Goal: Task Accomplishment & Management: Complete application form

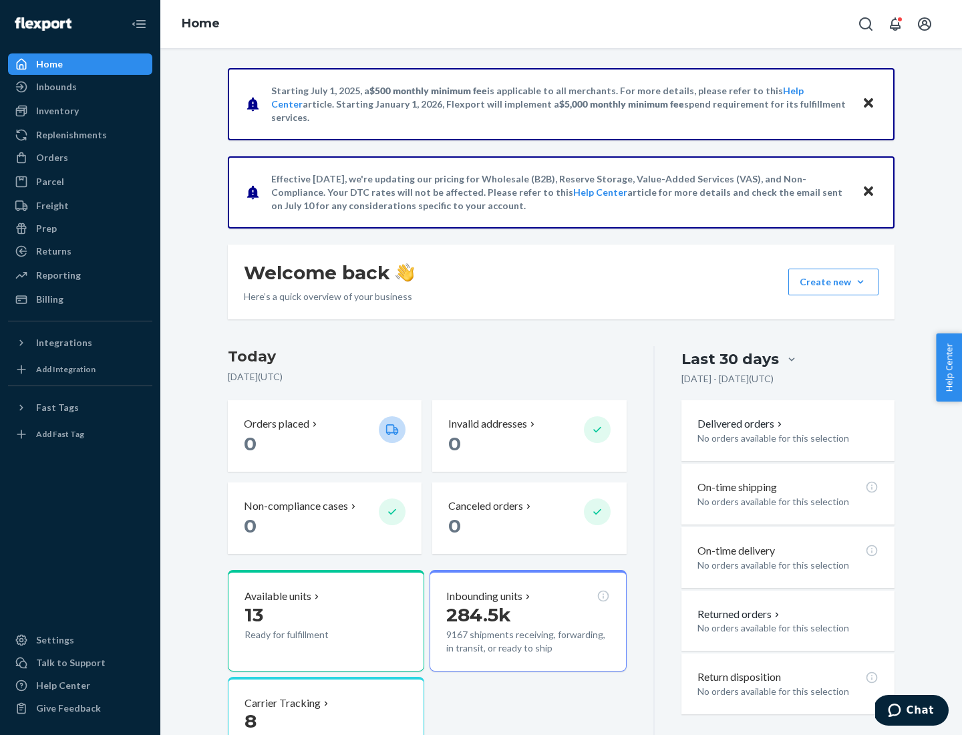
click at [861, 282] on button "Create new Create new inbound Create new order Create new product" at bounding box center [833, 282] width 90 height 27
click at [80, 87] on div "Inbounds" at bounding box center [80, 87] width 142 height 19
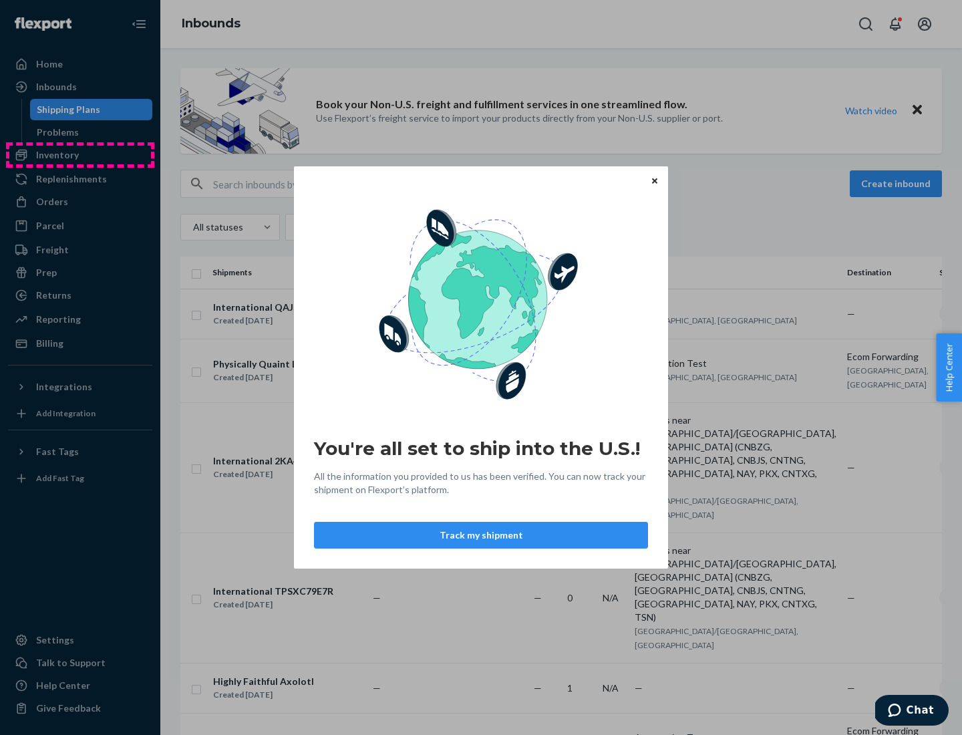
click at [80, 155] on div "You're all set to ship into the U.S.! All the information you provided to us ha…" at bounding box center [481, 367] width 962 height 735
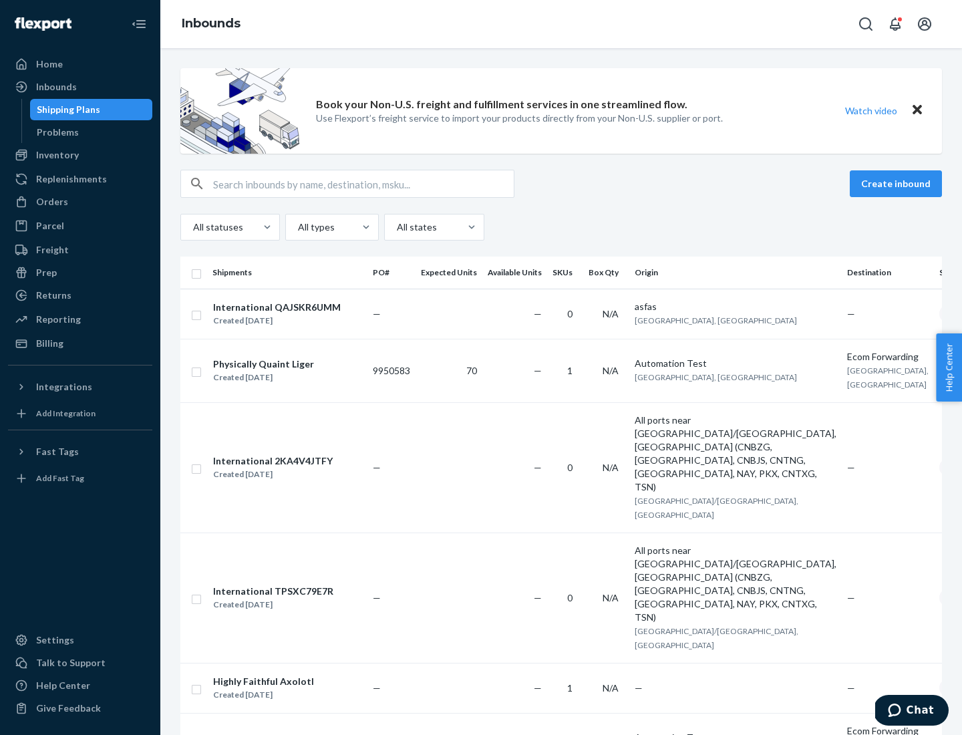
click at [561, 24] on div "Inbounds" at bounding box center [561, 24] width 802 height 48
click at [561, 227] on div "All statuses All types All states" at bounding box center [561, 227] width 762 height 27
click at [66, 110] on div "Shipping Plans" at bounding box center [68, 109] width 63 height 13
click at [898, 184] on button "Create inbound" at bounding box center [896, 183] width 92 height 27
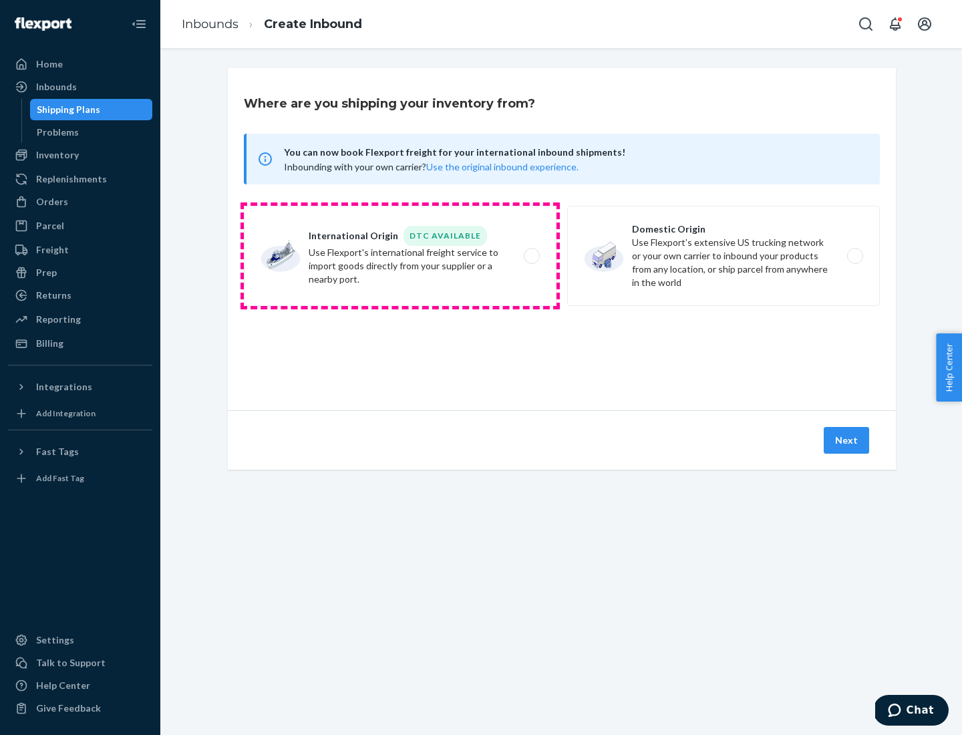
click at [400, 256] on label "International Origin DTC Available Use Flexport's international freight service…" at bounding box center [400, 256] width 313 height 100
click at [531, 256] on input "International Origin DTC Available Use Flexport's international freight service…" at bounding box center [535, 256] width 9 height 9
radio input "true"
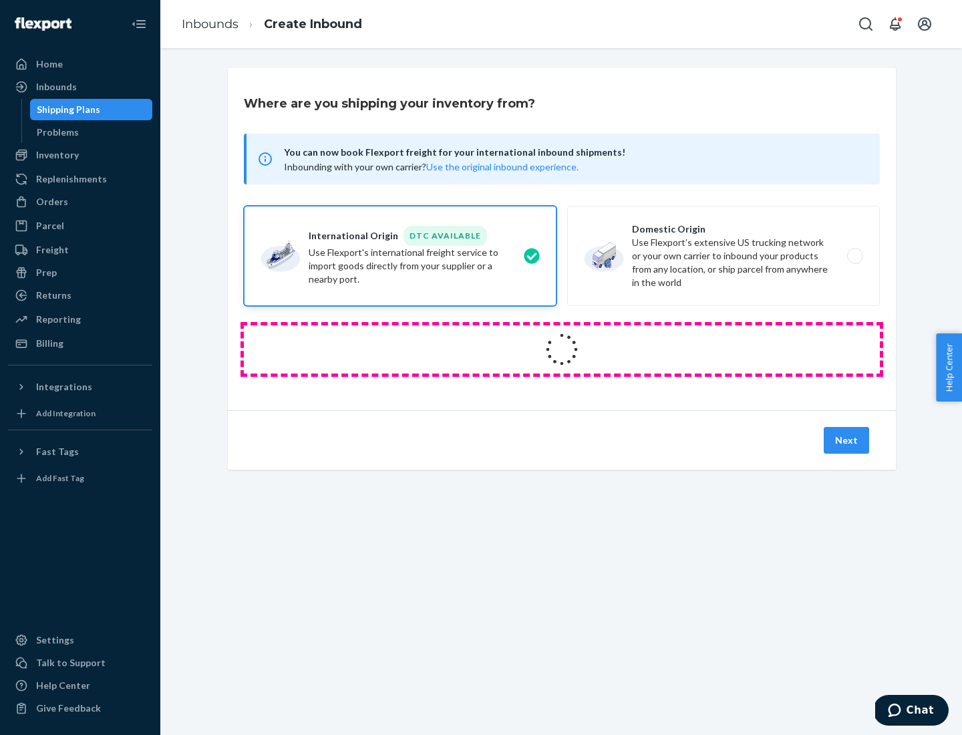
click at [562, 349] on icon at bounding box center [562, 349] width 39 height 39
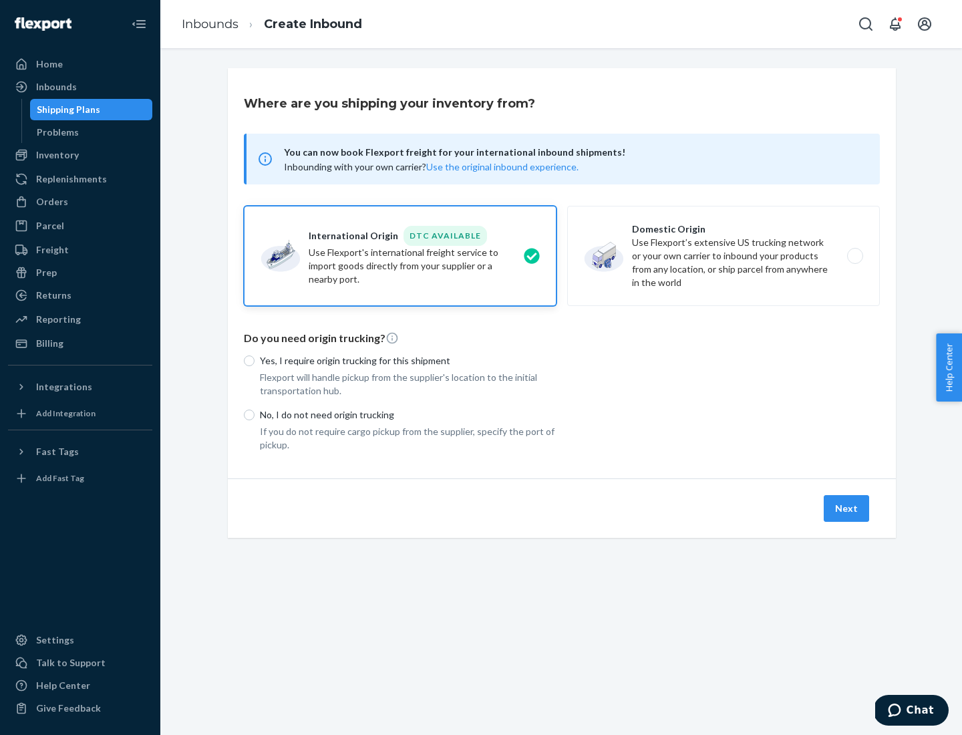
click at [408, 360] on p "Yes, I require origin trucking for this shipment" at bounding box center [408, 360] width 297 height 13
click at [255, 360] on input "Yes, I require origin trucking for this shipment" at bounding box center [249, 360] width 11 height 11
radio input "true"
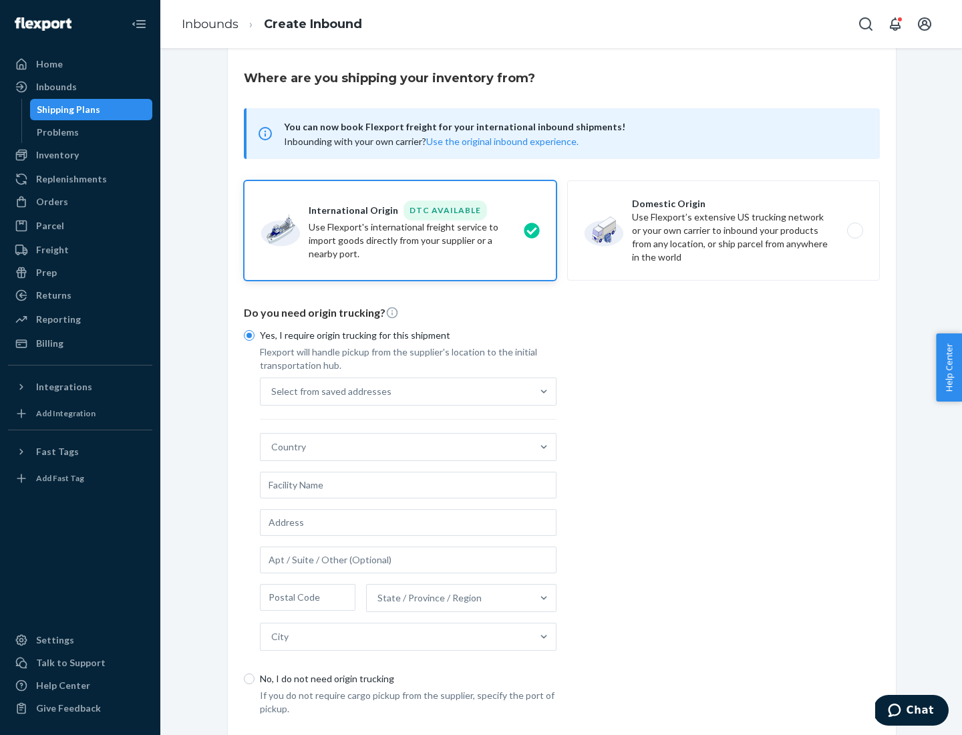
click at [396, 391] on div "Select from saved addresses" at bounding box center [396, 391] width 271 height 27
click at [273, 391] on input "Select from saved addresses" at bounding box center [271, 391] width 1 height 13
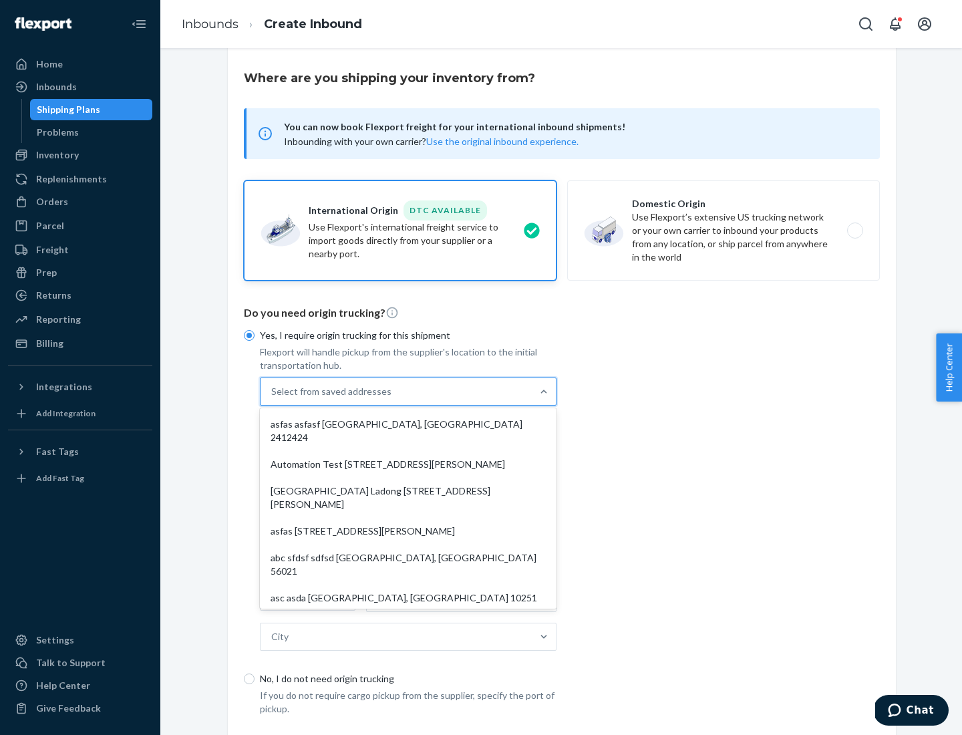
scroll to position [58, 0]
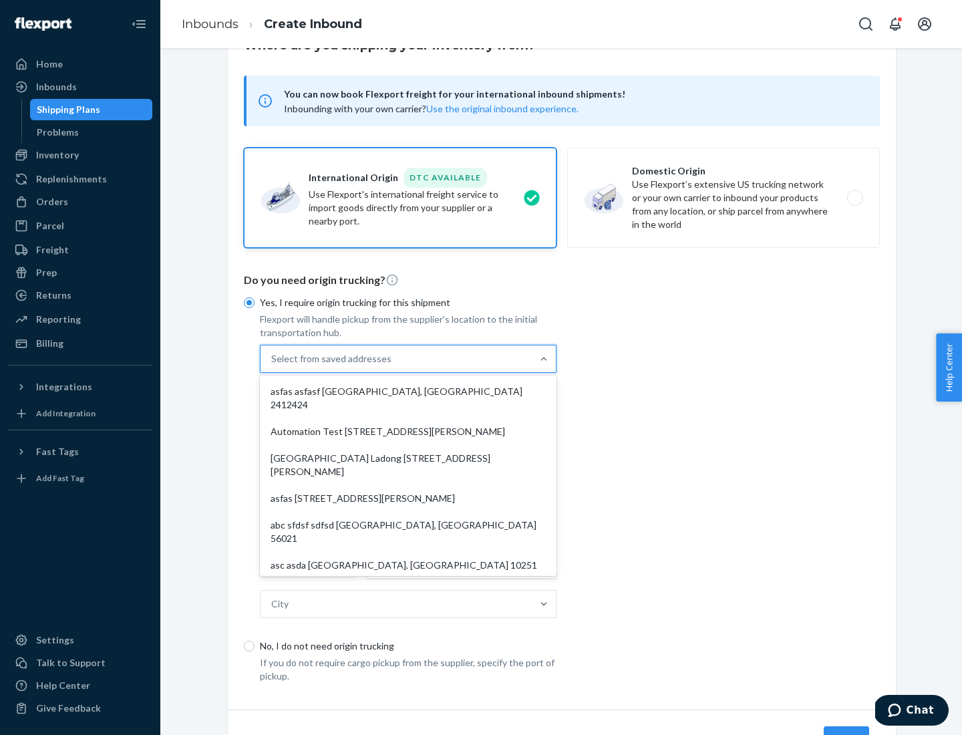
click at [408, 391] on div "asfas asfasf [GEOGRAPHIC_DATA], [GEOGRAPHIC_DATA] 2412424" at bounding box center [408, 398] width 291 height 40
click at [273, 365] on input "option asfas asfasf [GEOGRAPHIC_DATA], [GEOGRAPHIC_DATA] 2412424 focused, 1 of …" at bounding box center [271, 358] width 1 height 13
type input "asfas"
type input "asfasf"
type input "2412424"
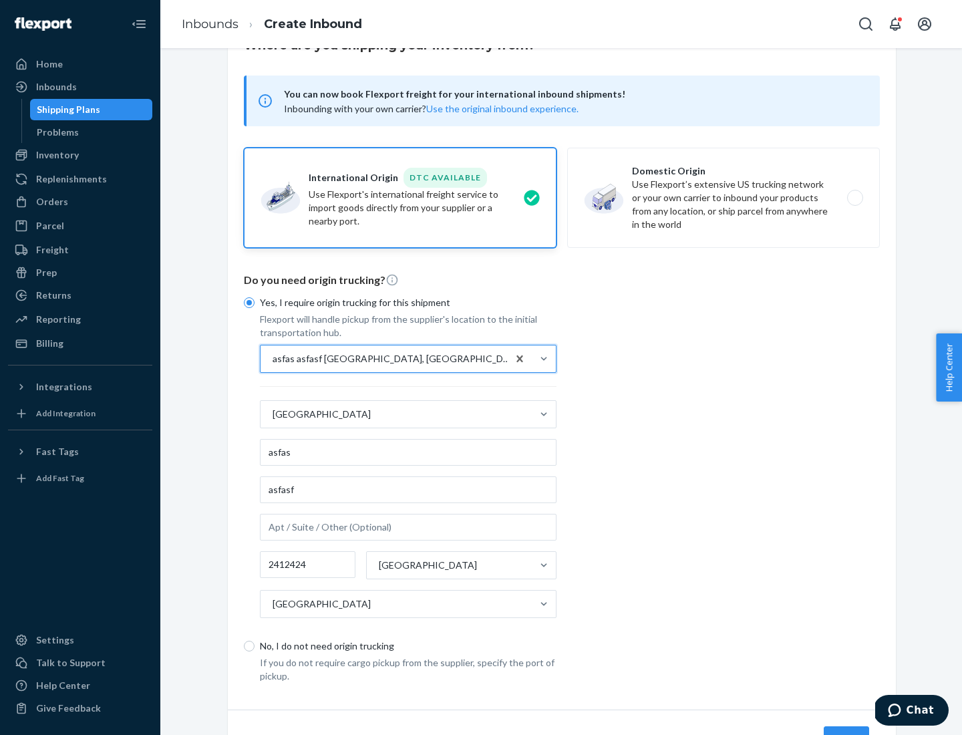
scroll to position [124, 0]
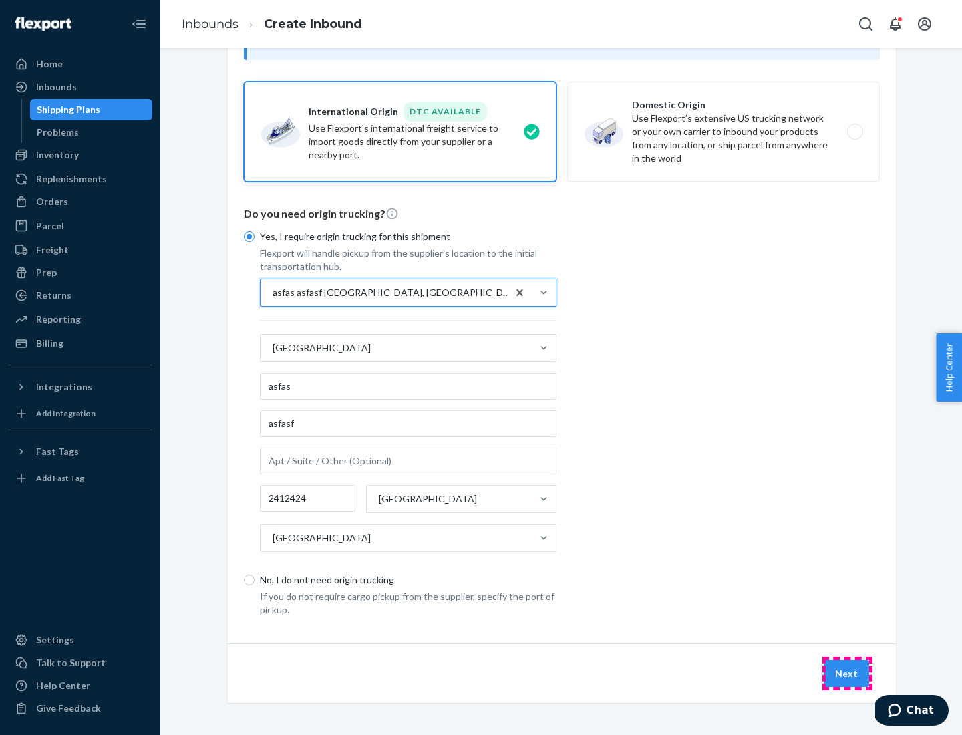
click at [847, 673] on button "Next" at bounding box center [846, 673] width 45 height 27
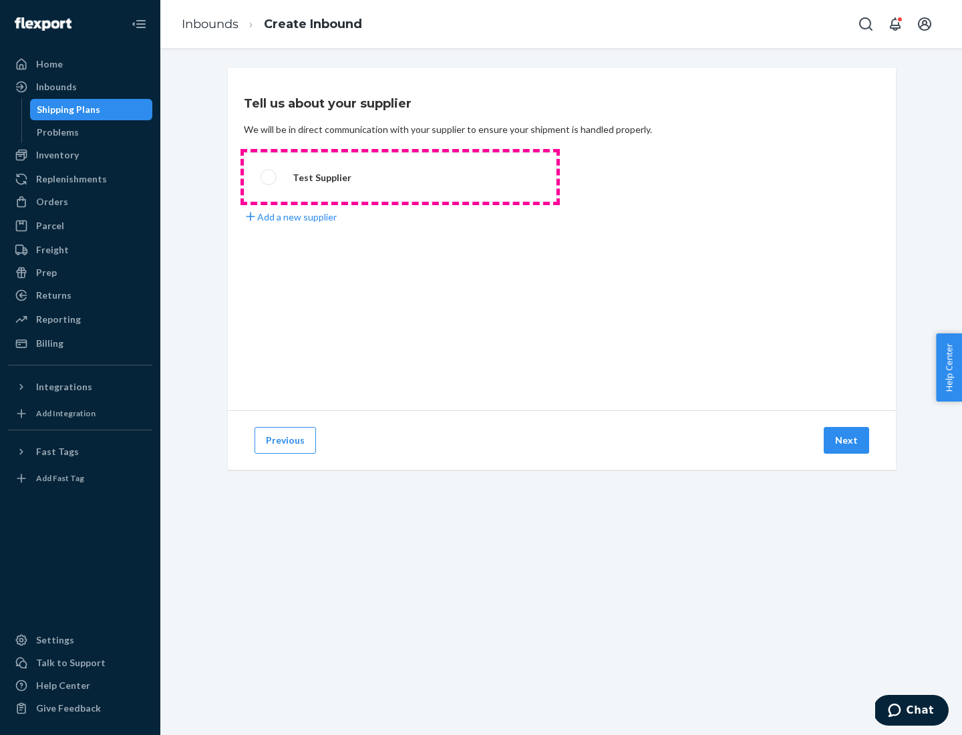
click at [400, 177] on label "Test Supplier" at bounding box center [400, 176] width 313 height 49
click at [269, 177] on input "Test Supplier" at bounding box center [265, 177] width 9 height 9
radio input "true"
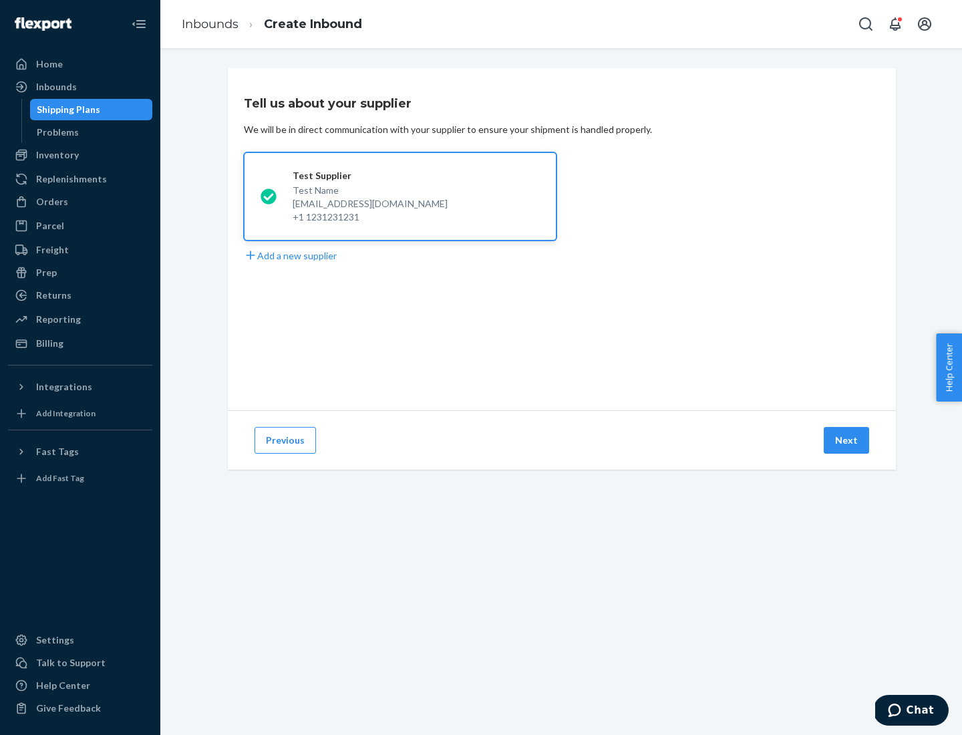
click at [847, 440] on button "Next" at bounding box center [846, 440] width 45 height 27
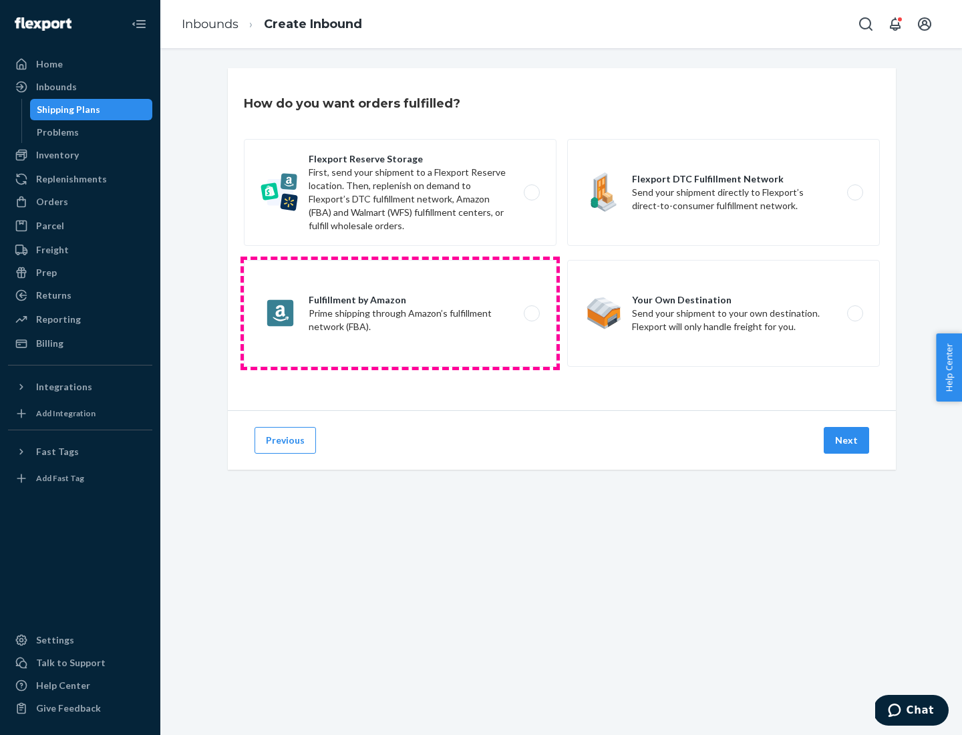
click at [400, 313] on label "Fulfillment by Amazon Prime shipping through Amazon’s fulfillment network (FBA)." at bounding box center [400, 313] width 313 height 107
click at [531, 313] on input "Fulfillment by Amazon Prime shipping through Amazon’s fulfillment network (FBA)." at bounding box center [535, 313] width 9 height 9
radio input "true"
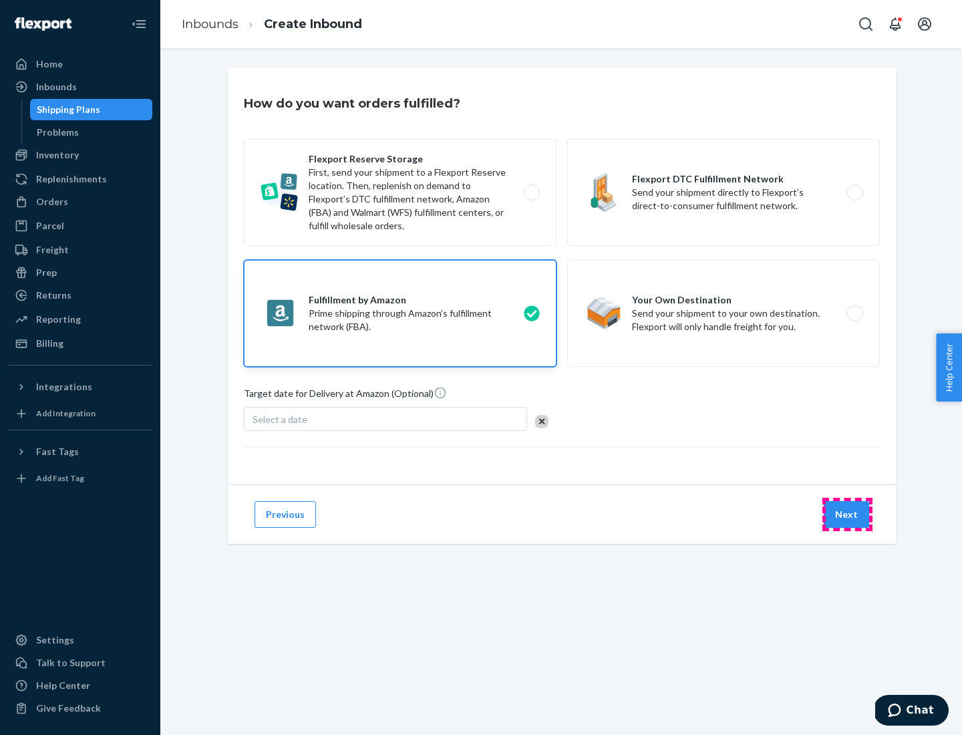
click at [847, 514] on button "Next" at bounding box center [846, 514] width 45 height 27
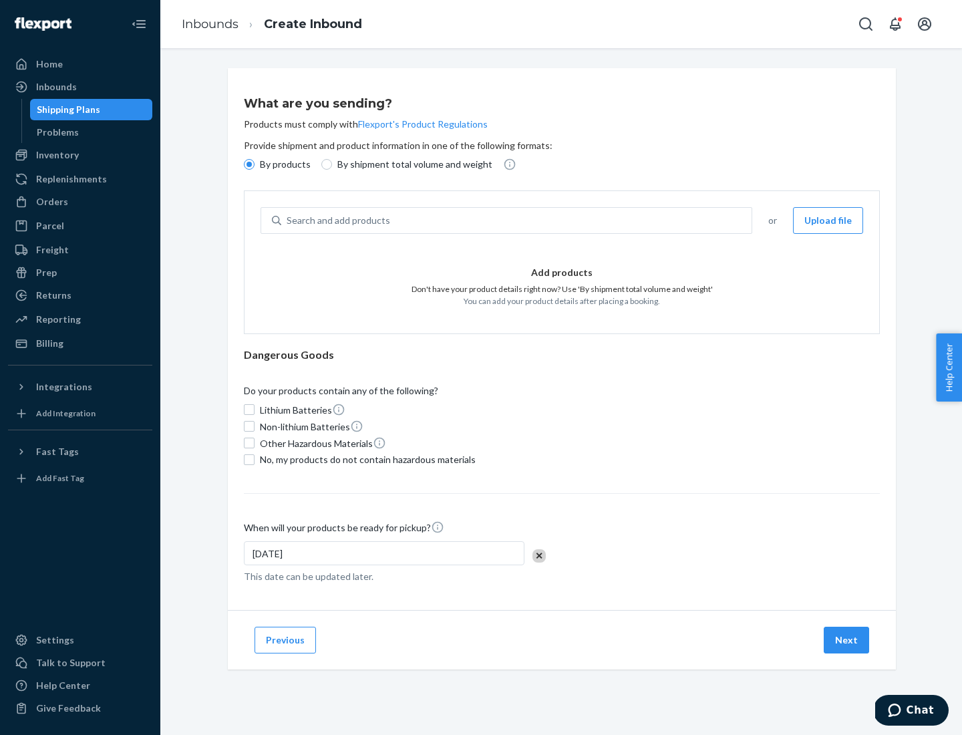
click at [411, 164] on p "By shipment total volume and weight" at bounding box center [414, 164] width 155 height 13
click at [332, 164] on input "By shipment total volume and weight" at bounding box center [326, 164] width 11 height 11
radio input "true"
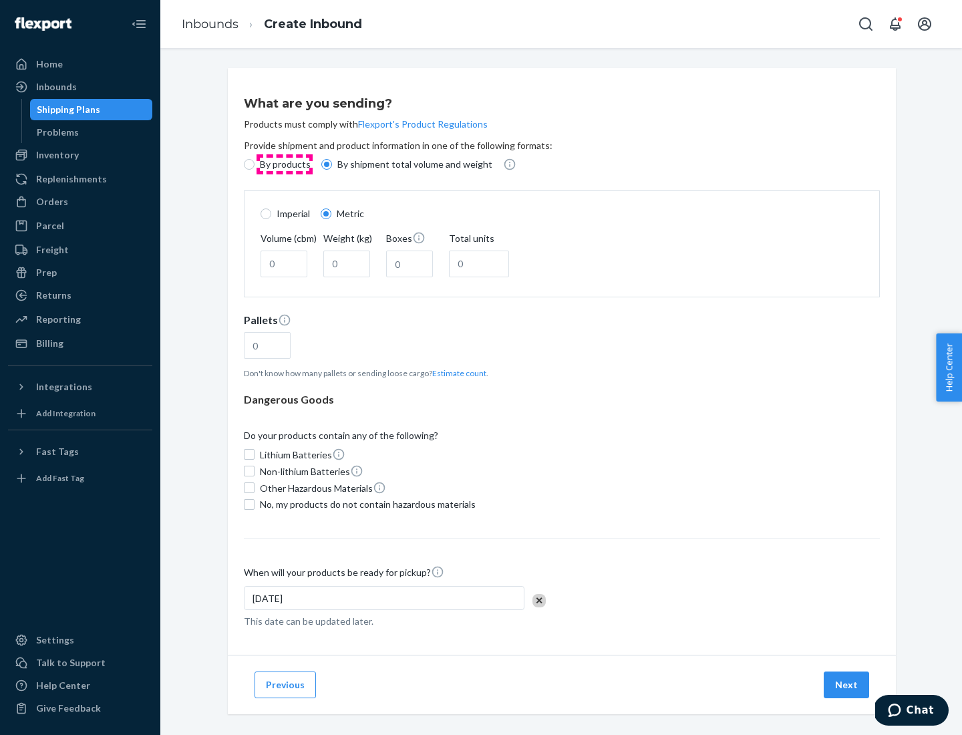
click at [284, 164] on p "By products" at bounding box center [285, 164] width 51 height 13
click at [255, 164] on input "By products" at bounding box center [249, 164] width 11 height 11
radio input "true"
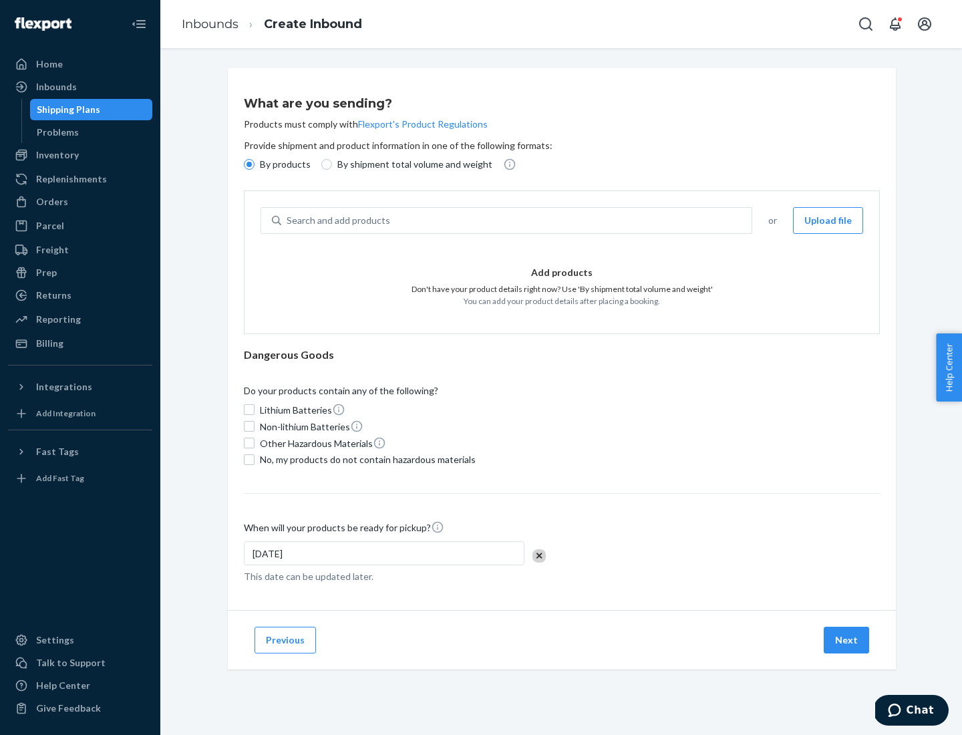
click at [517, 220] on div "Search and add products" at bounding box center [516, 220] width 470 height 24
click at [288, 220] on input "Search and add products" at bounding box center [287, 220] width 1 height 13
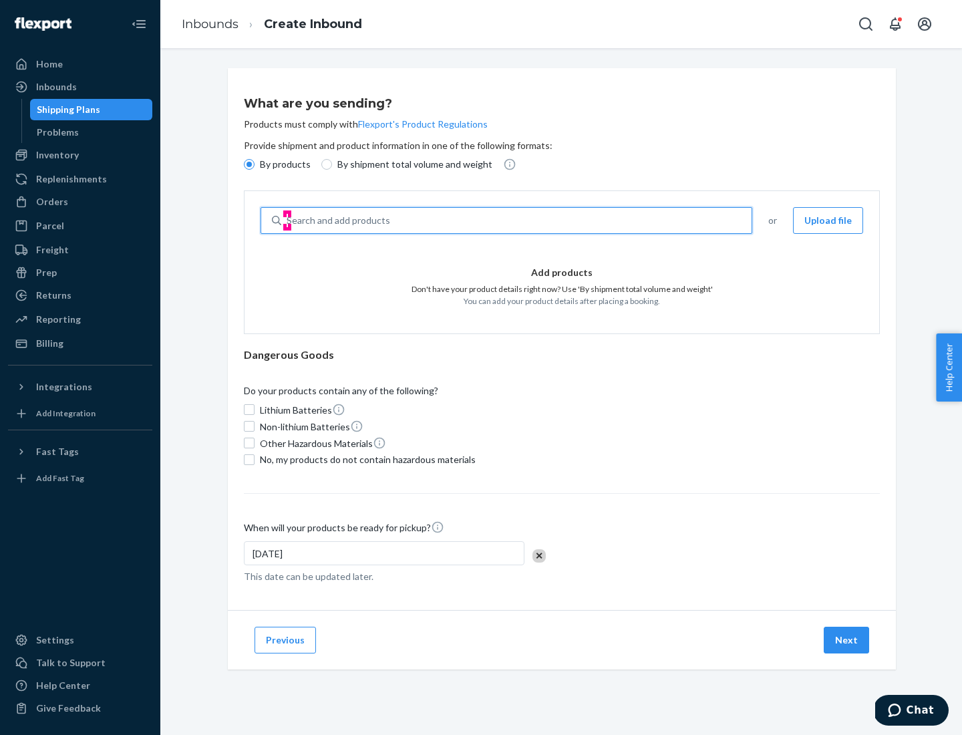
type input "test"
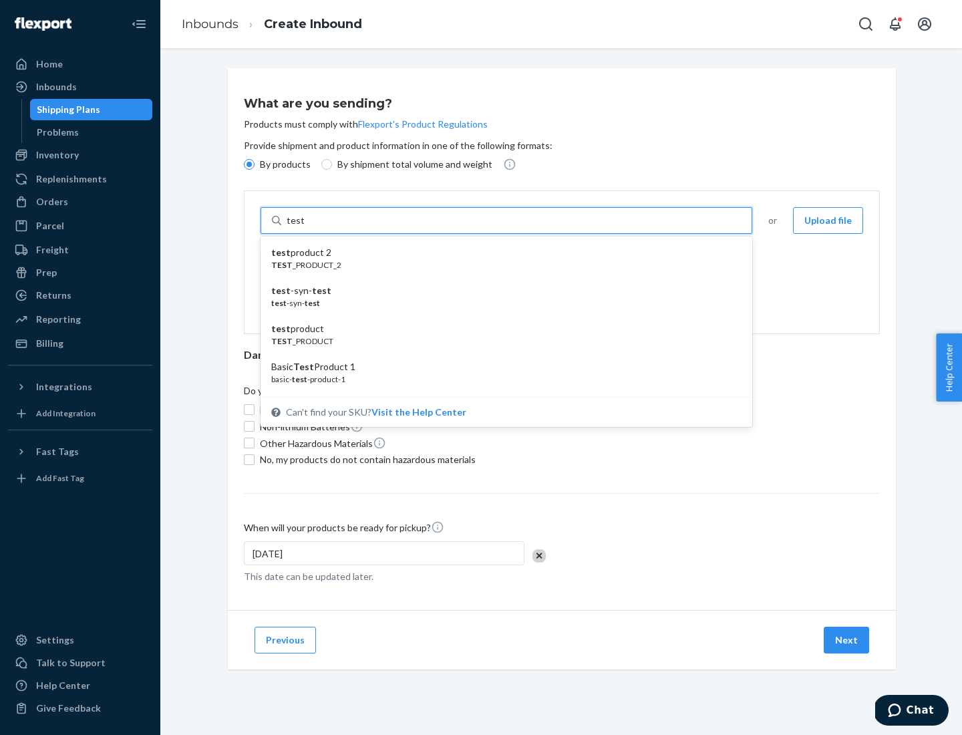
click at [502, 253] on div "test product 2" at bounding box center [501, 252] width 460 height 13
click at [304, 227] on input "test" at bounding box center [295, 220] width 17 height 13
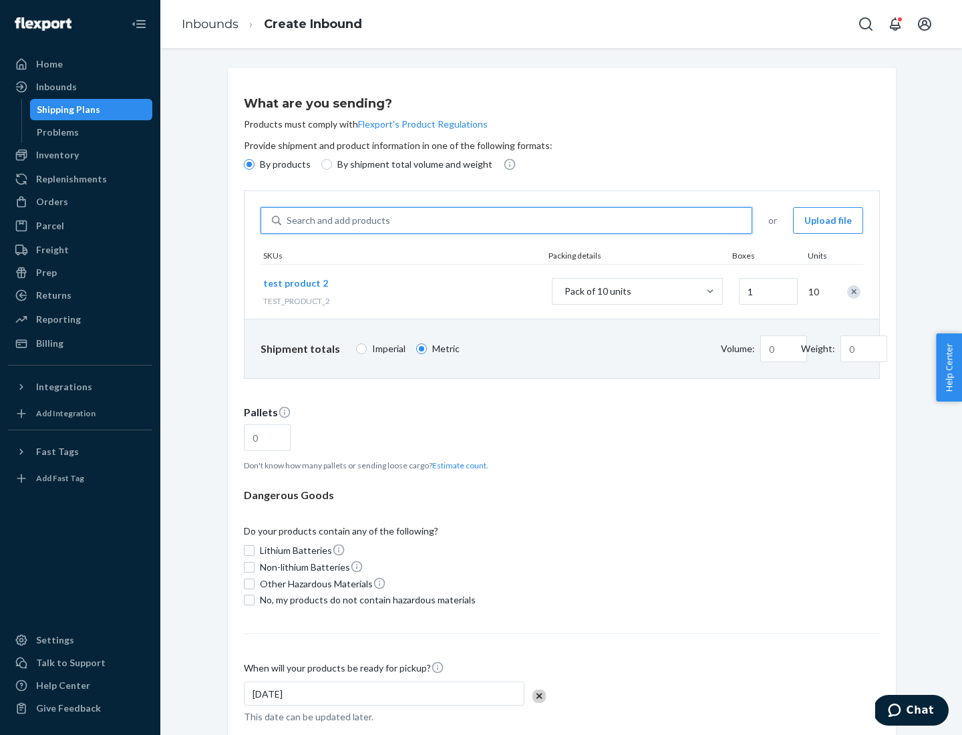
type input "0.02"
type input "22.23"
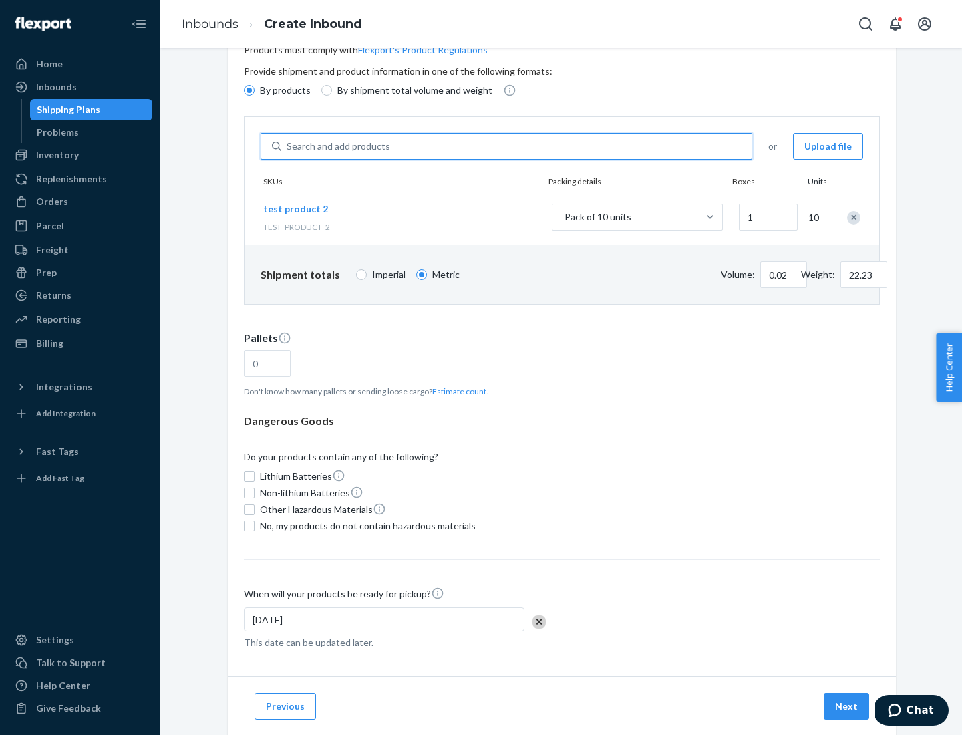
click at [456, 391] on button "Estimate count" at bounding box center [459, 391] width 54 height 11
type input "1"
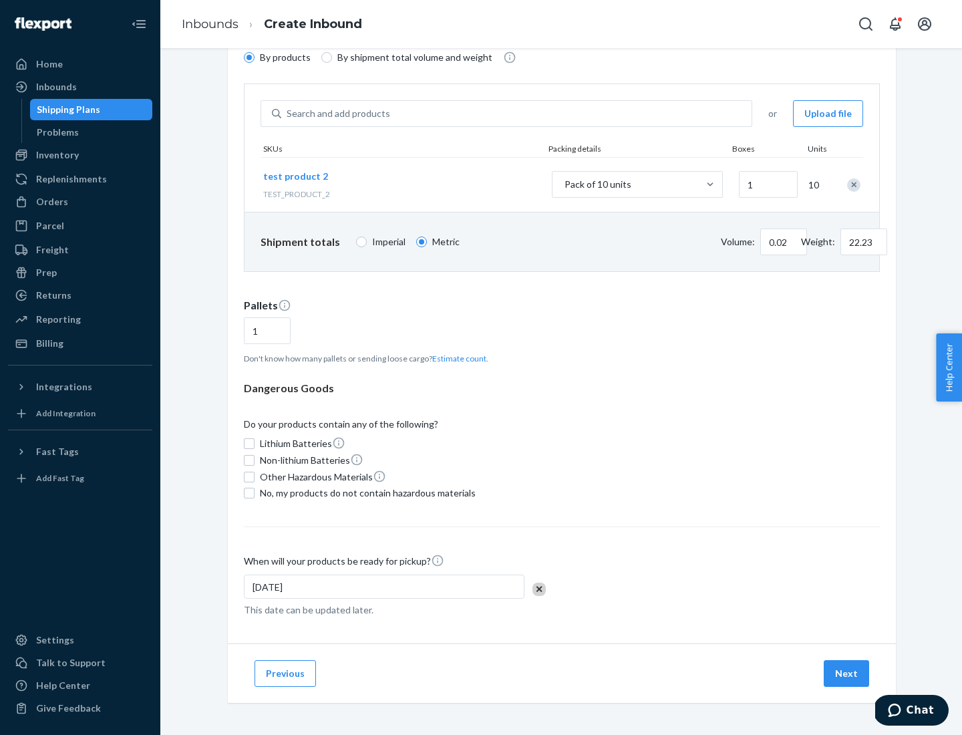
click at [365, 493] on span "No, my products do not contain hazardous materials" at bounding box center [368, 492] width 216 height 13
click at [255, 493] on input "No, my products do not contain hazardous materials" at bounding box center [249, 493] width 11 height 11
checkbox input "true"
click at [847, 674] on button "Next" at bounding box center [846, 673] width 45 height 27
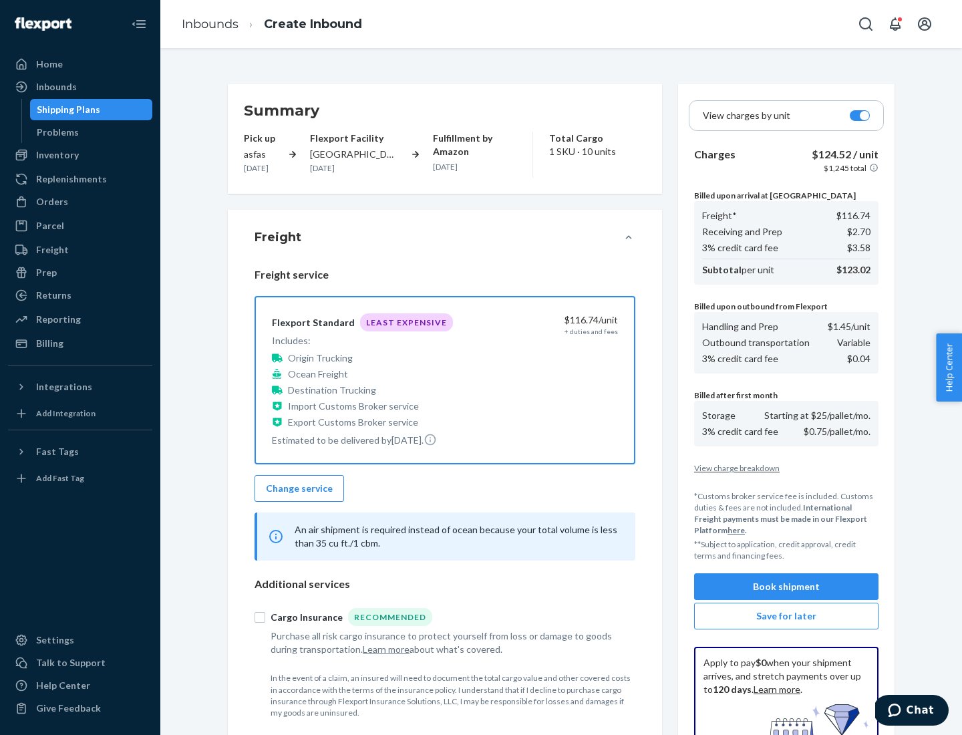
scroll to position [195, 0]
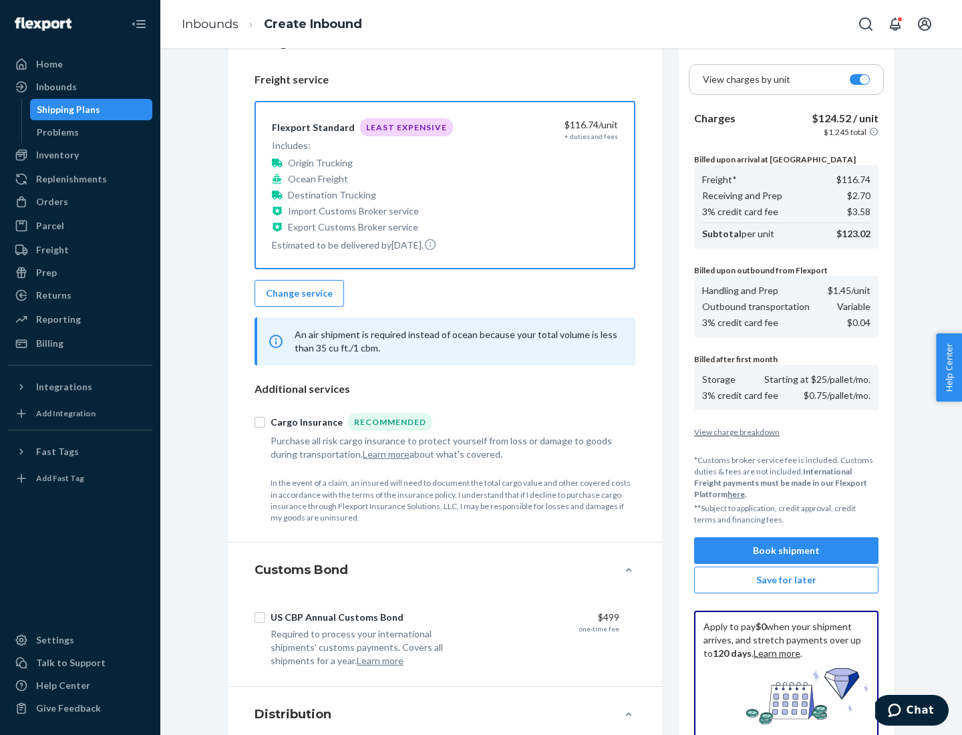
click at [786, 551] on button "Book shipment" at bounding box center [786, 550] width 184 height 27
